Goal: Find specific page/section: Find specific page/section

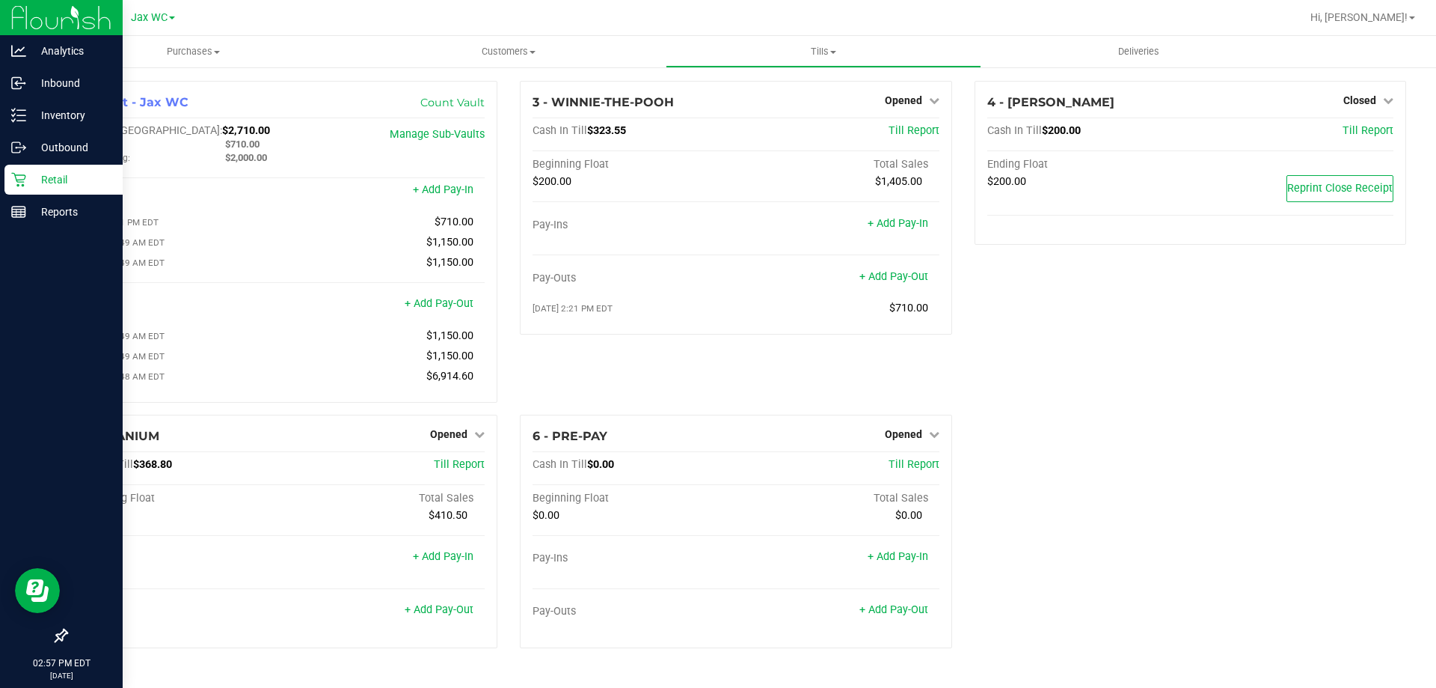
click at [70, 182] on p "Retail" at bounding box center [71, 180] width 90 height 18
